Goal: Task Accomplishment & Management: Use online tool/utility

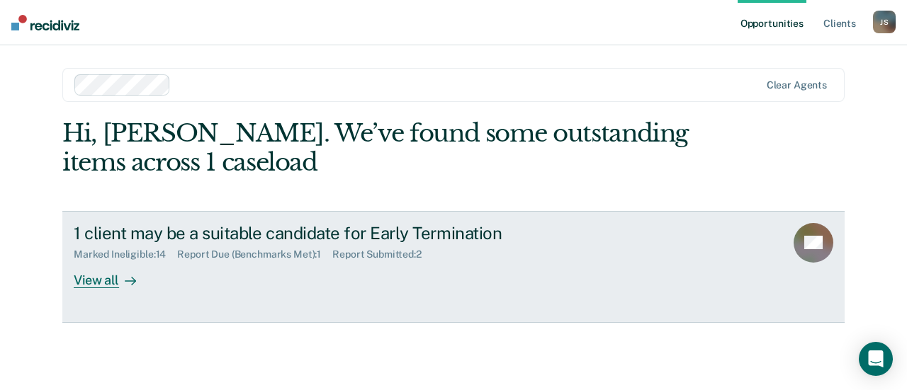
click at [119, 285] on div at bounding box center [127, 280] width 17 height 16
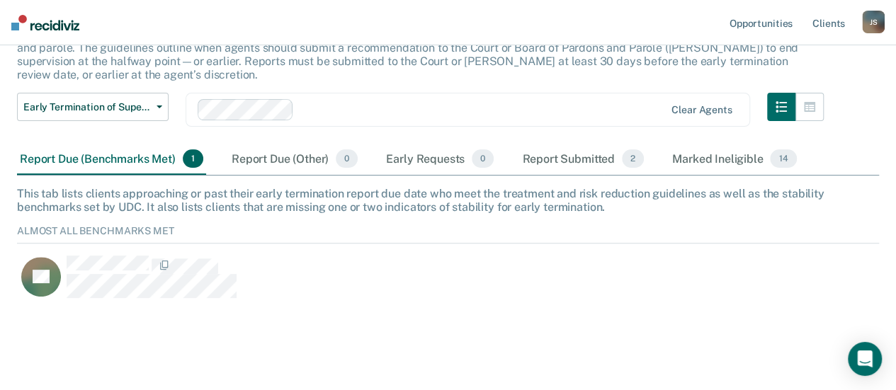
scroll to position [119, 0]
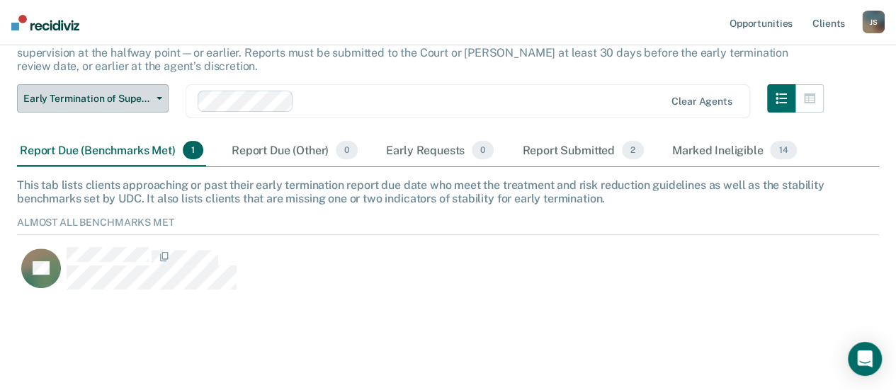
click at [147, 93] on span "Early Termination of Supervision" at bounding box center [86, 99] width 127 height 12
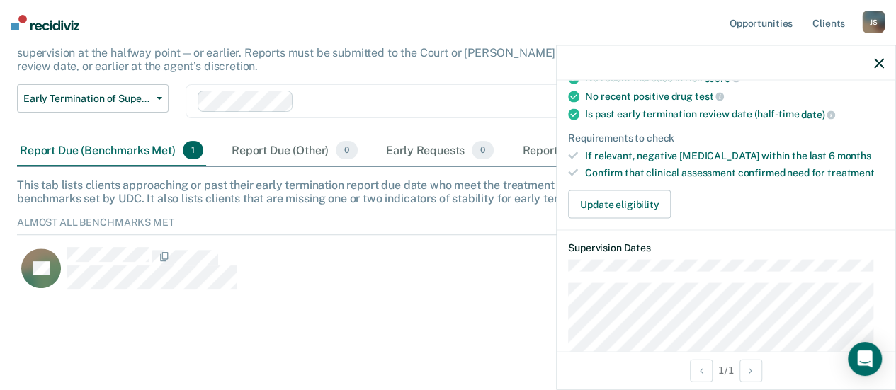
scroll to position [283, 0]
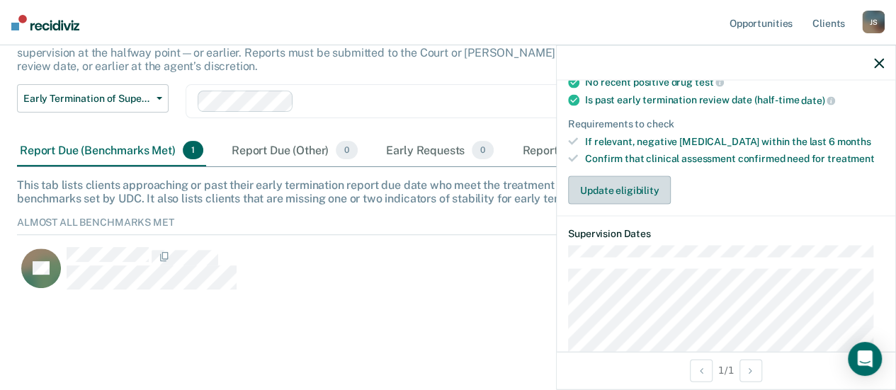
click at [644, 188] on button "Update eligibility" at bounding box center [619, 190] width 103 height 28
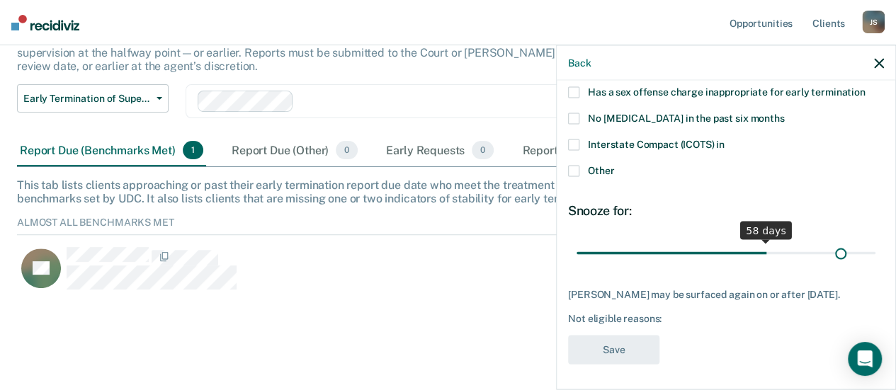
scroll to position [271, 0]
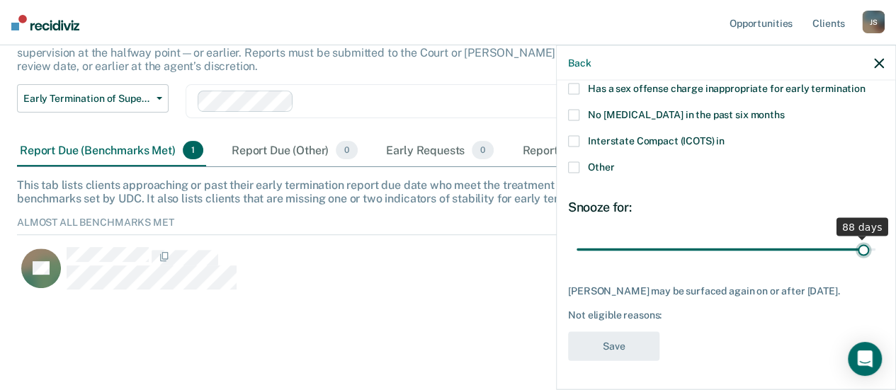
drag, startPoint x: 675, startPoint y: 240, endPoint x: 853, endPoint y: 268, distance: 179.9
type input "88"
click at [853, 262] on input "range" at bounding box center [726, 249] width 299 height 25
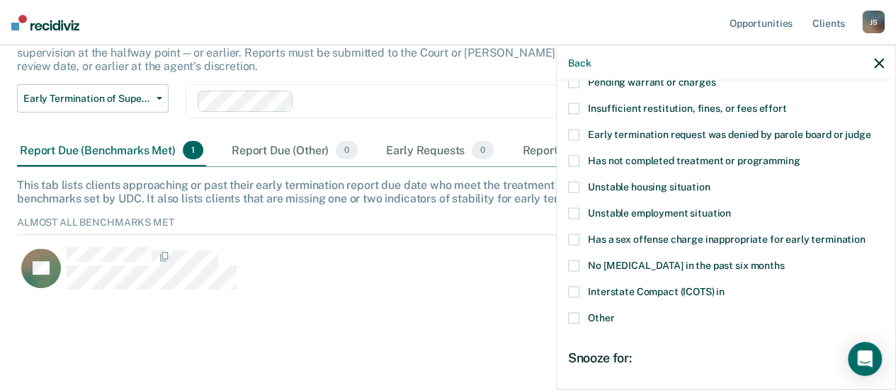
scroll to position [130, 0]
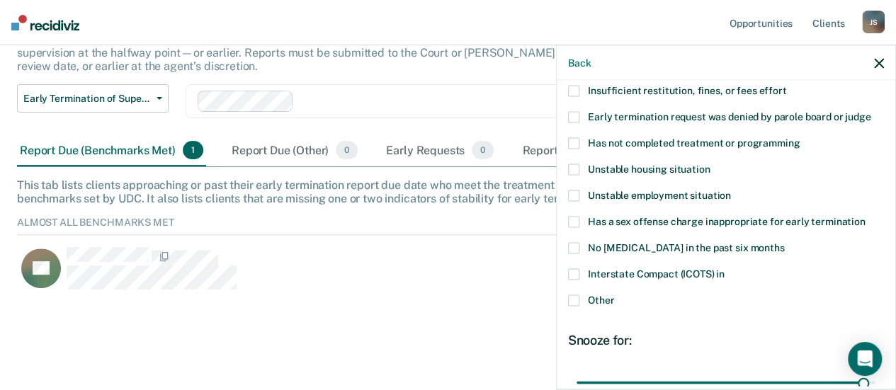
click at [579, 300] on label "Other" at bounding box center [726, 302] width 316 height 15
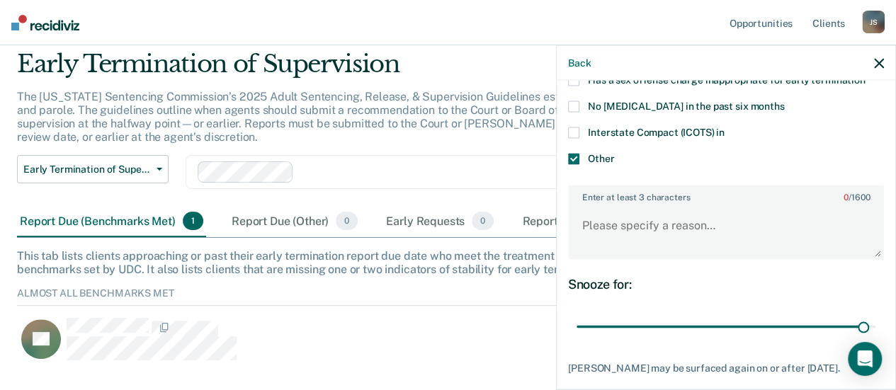
scroll to position [119, 0]
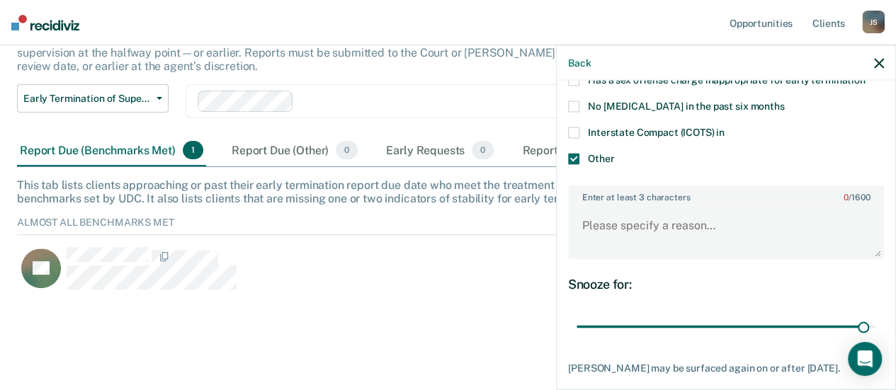
click at [877, 67] on icon "button" at bounding box center [879, 63] width 10 height 10
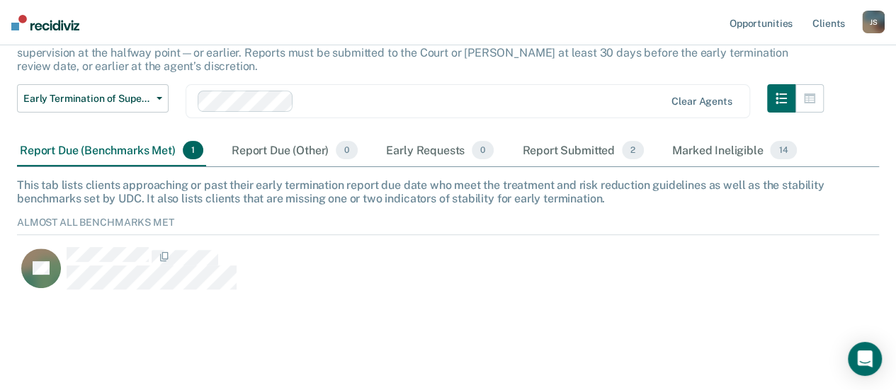
click at [871, 24] on div "J S" at bounding box center [873, 22] width 23 height 23
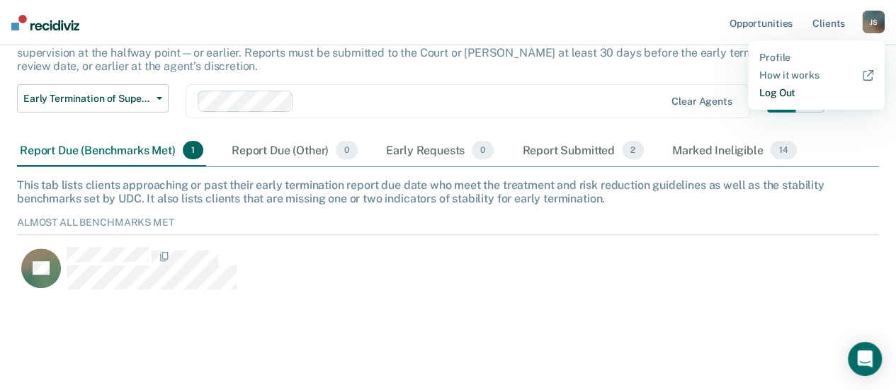
click at [798, 91] on link "Log Out" at bounding box center [816, 93] width 114 height 12
